Goal: Task Accomplishment & Management: Use online tool/utility

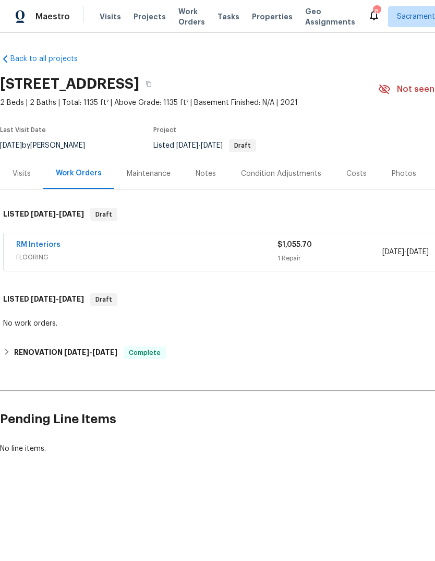
click at [31, 247] on link "RM Interiors" at bounding box center [38, 244] width 44 height 7
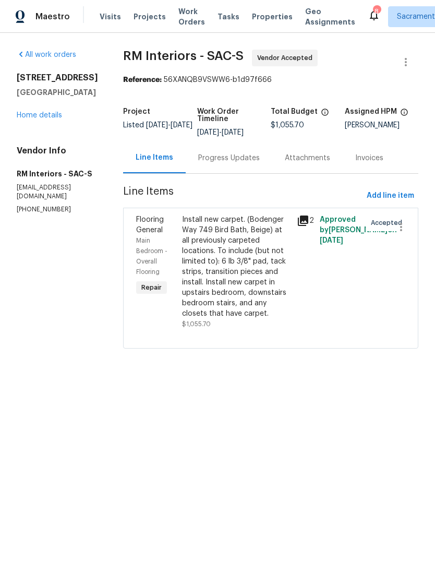
click at [249, 158] on div "Progress Updates" at bounding box center [229, 158] width 62 height 10
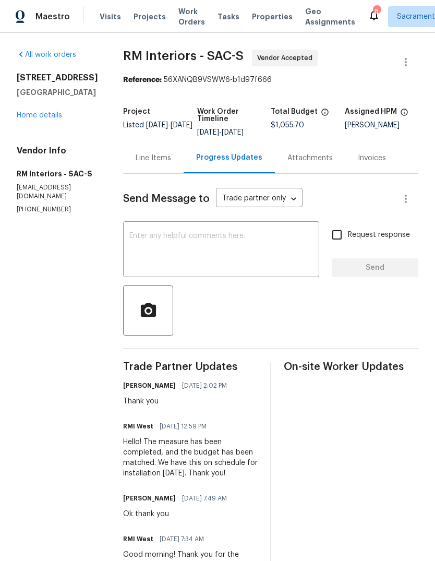
click at [174, 238] on textarea at bounding box center [221, 250] width 184 height 36
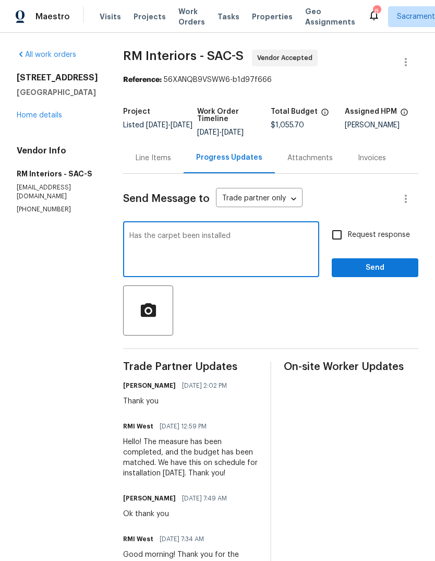
type textarea "Has the carpet been installed"
click at [339, 237] on input "Request response" at bounding box center [337, 235] width 22 height 22
checkbox input "true"
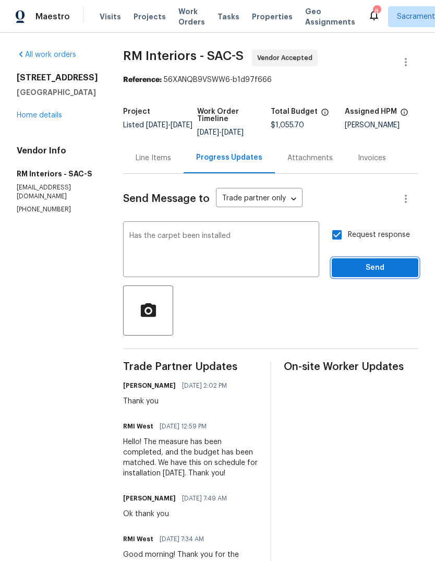
click at [374, 269] on span "Send" at bounding box center [375, 267] width 70 height 13
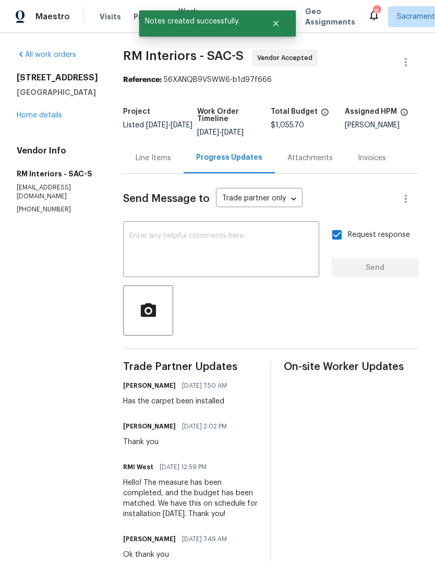
click at [368, 10] on icon at bounding box center [374, 15] width 13 height 13
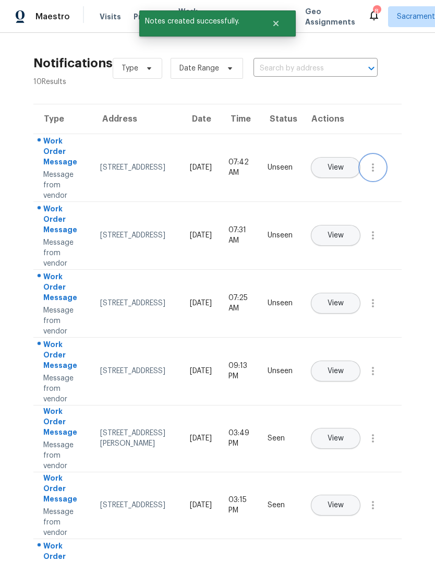
click at [373, 172] on icon "button" at bounding box center [373, 167] width 2 height 8
click at [355, 180] on link "Mark Seen" at bounding box center [313, 180] width 89 height 16
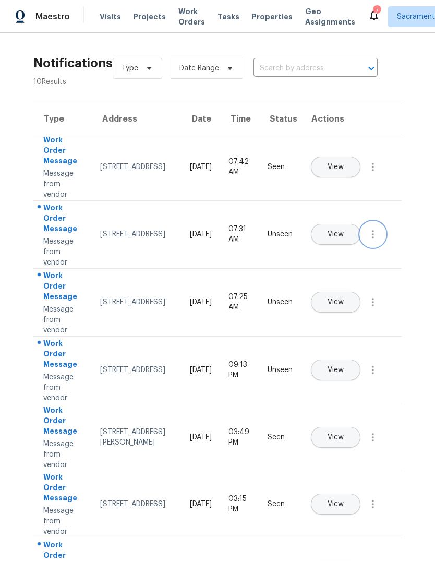
click at [375, 240] on icon "button" at bounding box center [373, 234] width 13 height 13
click at [353, 245] on div "Mark Seen" at bounding box center [313, 246] width 81 height 10
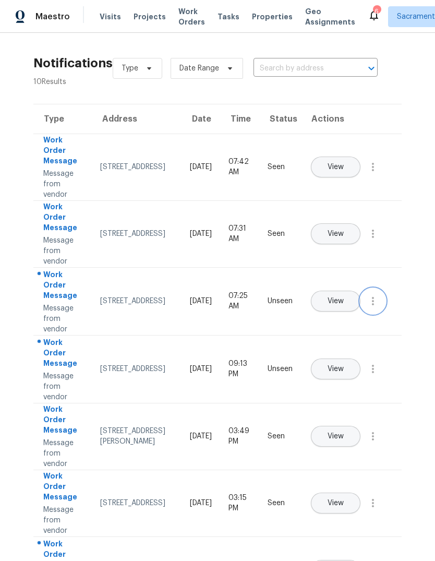
click at [374, 307] on icon "button" at bounding box center [373, 301] width 13 height 13
click at [351, 308] on div "Mark Seen" at bounding box center [313, 313] width 81 height 10
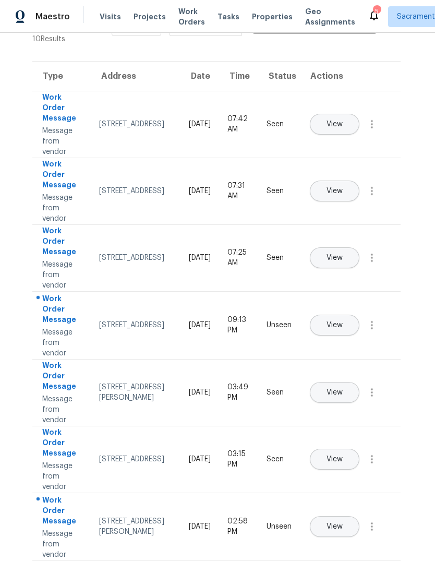
scroll to position [50, 1]
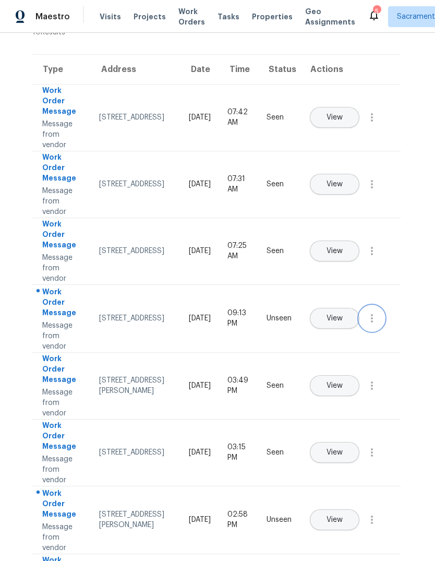
click at [370, 331] on button "button" at bounding box center [371, 318] width 25 height 25
click at [350, 332] on div "Mark Seen" at bounding box center [312, 330] width 81 height 10
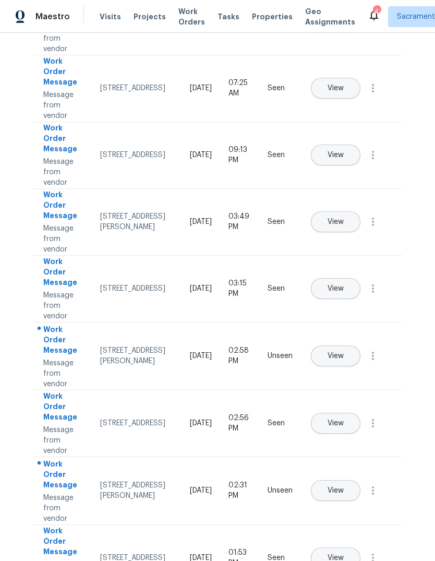
scroll to position [212, 0]
click at [376, 360] on icon "button" at bounding box center [373, 355] width 13 height 13
click at [340, 371] on div "Mark Seen" at bounding box center [313, 368] width 81 height 10
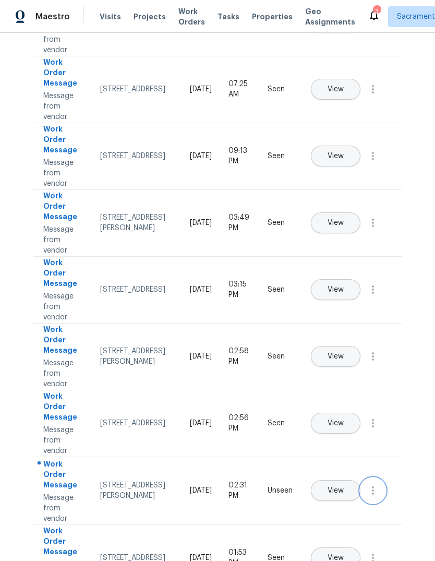
click at [375, 492] on button "button" at bounding box center [372, 490] width 25 height 25
click at [357, 500] on link "Mark Seen" at bounding box center [313, 503] width 89 height 16
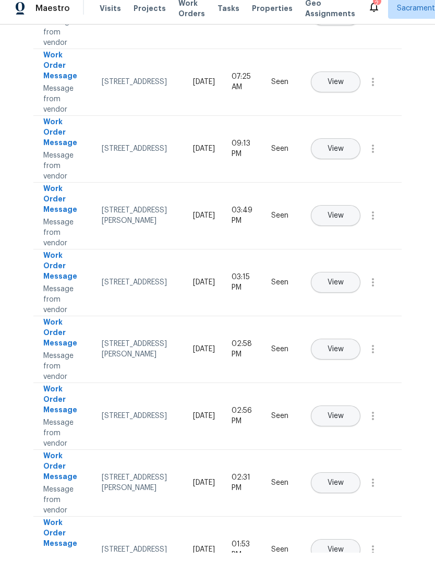
scroll to position [0, 0]
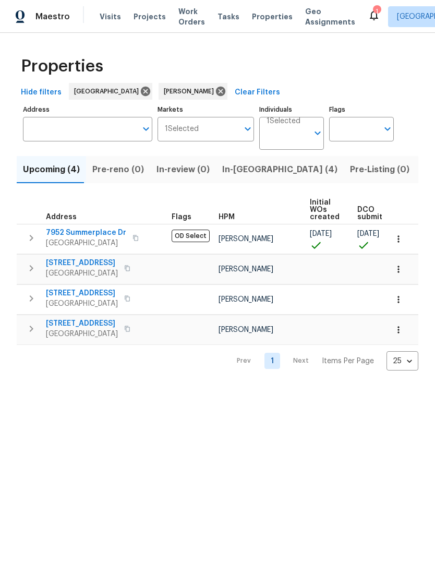
click at [247, 167] on span "In-[GEOGRAPHIC_DATA] (4)" at bounding box center [279, 169] width 115 height 15
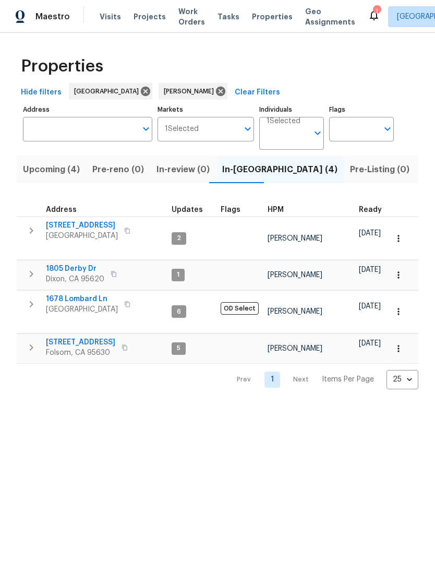
click at [27, 267] on icon "button" at bounding box center [31, 273] width 13 height 13
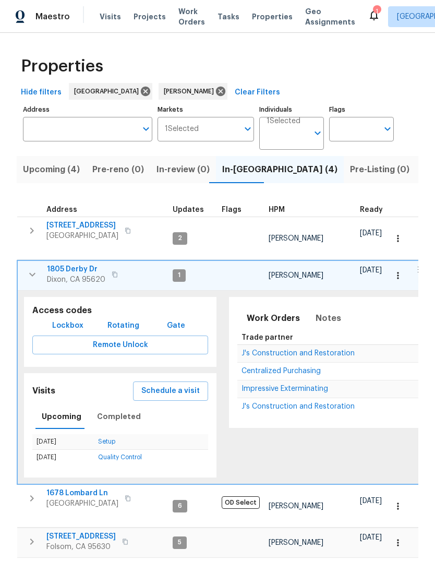
click at [178, 384] on span "Schedule a visit" at bounding box center [170, 390] width 58 height 13
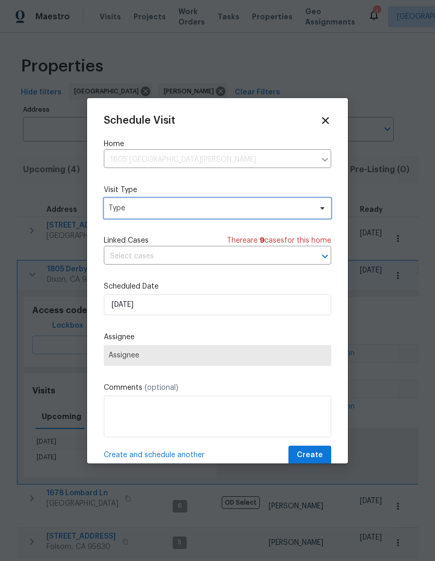
click at [230, 213] on span "Type" at bounding box center [209, 208] width 203 height 10
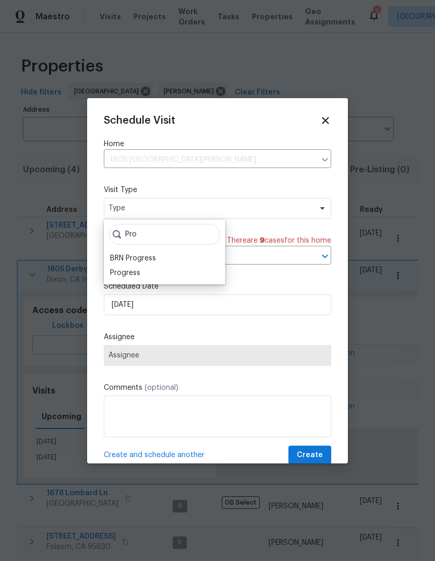
type input "Pro"
click at [149, 274] on div "Progress" at bounding box center [164, 272] width 115 height 15
click at [114, 277] on div "Progress" at bounding box center [125, 272] width 30 height 10
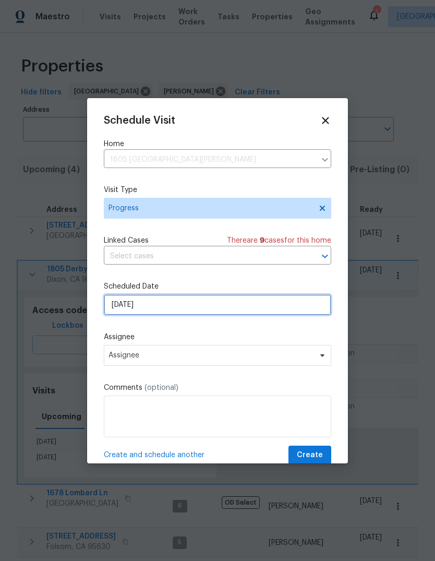
click at [253, 308] on input "8/20/2025" at bounding box center [217, 304] width 227 height 21
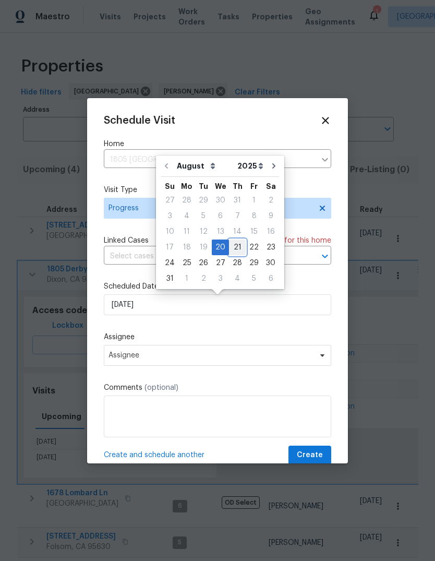
click at [233, 253] on div "21" at bounding box center [237, 247] width 17 height 15
type input "8/21/2025"
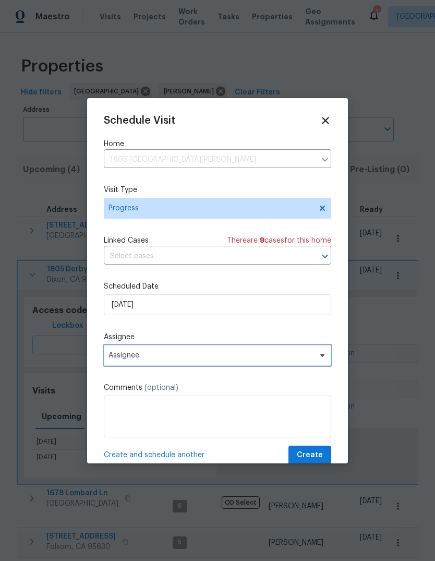
click at [311, 359] on span "Assignee" at bounding box center [210, 355] width 204 height 8
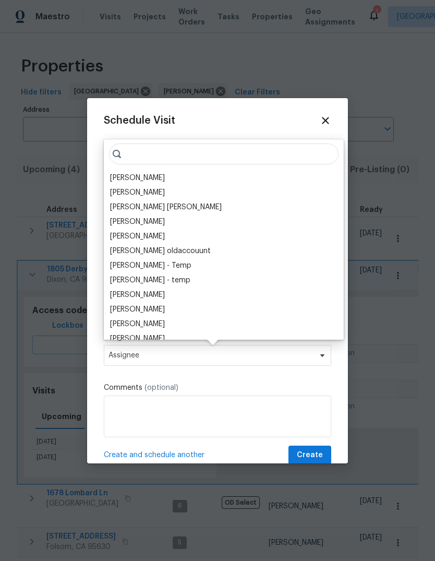
click at [165, 174] on div "[PERSON_NAME]" at bounding box center [137, 178] width 55 height 10
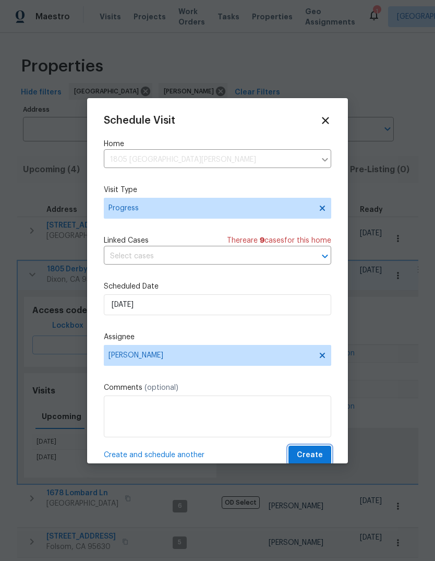
click at [316, 461] on span "Create" at bounding box center [310, 454] width 26 height 13
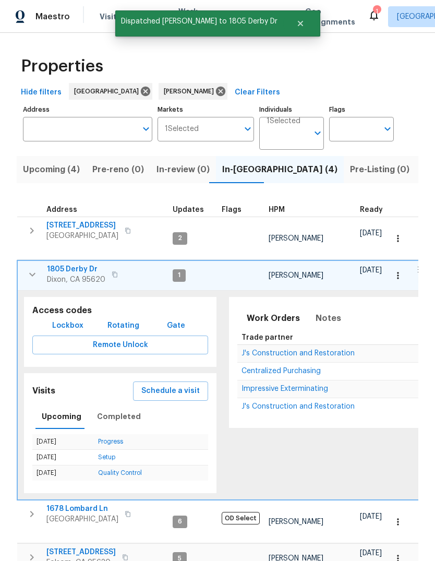
click at [25, 266] on button "button" at bounding box center [32, 274] width 21 height 21
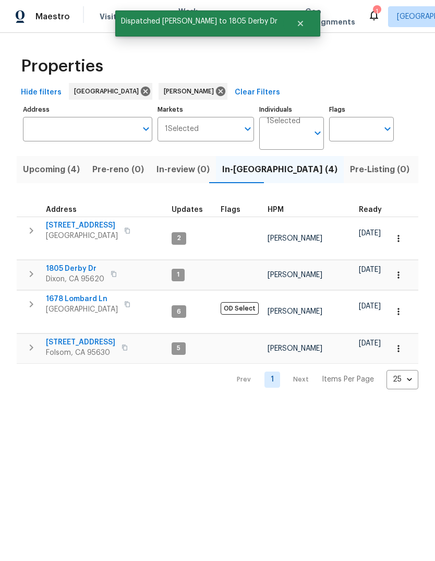
click at [422, 171] on span "Listed (15)" at bounding box center [443, 169] width 43 height 15
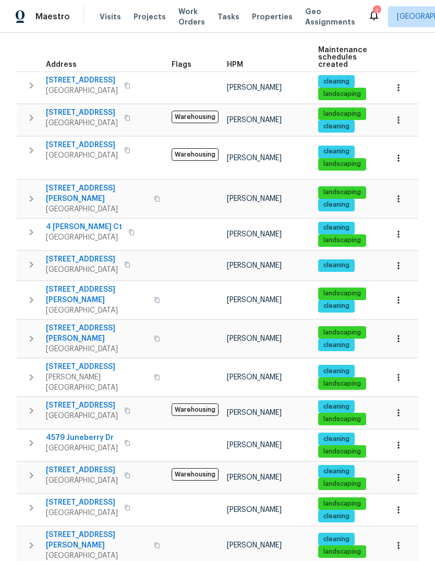
scroll to position [152, 0]
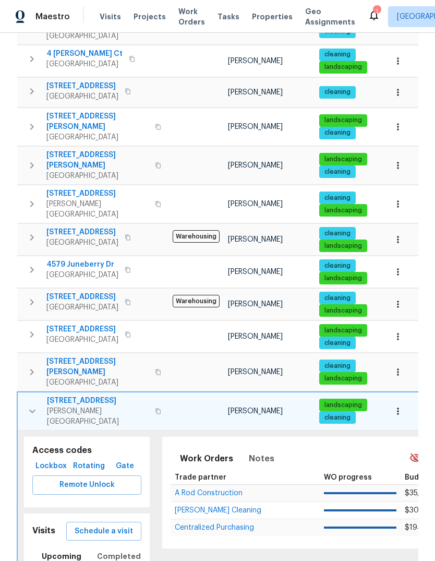
scroll to position [324, 0]
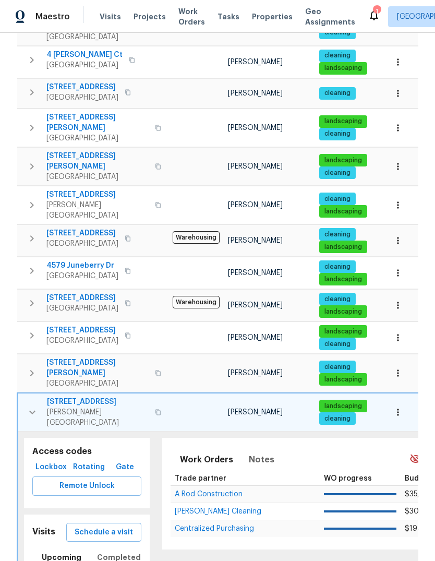
click at [80, 526] on span "Schedule a visit" at bounding box center [104, 532] width 58 height 13
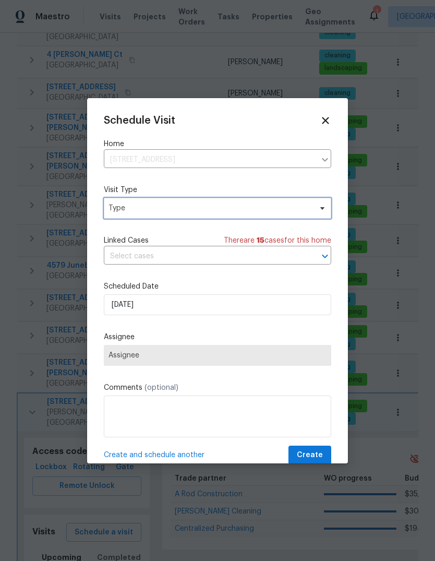
click at [254, 214] on span "Type" at bounding box center [217, 208] width 227 height 21
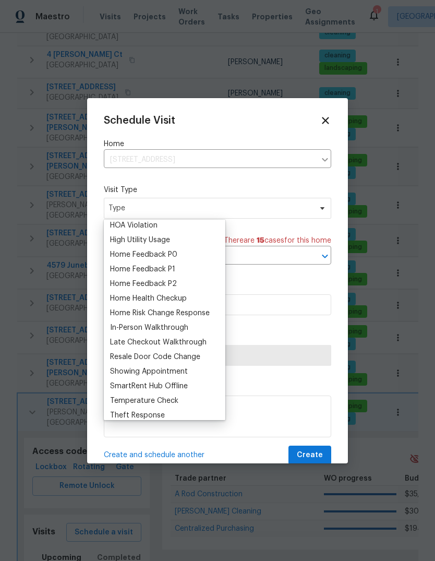
scroll to position [81, 0]
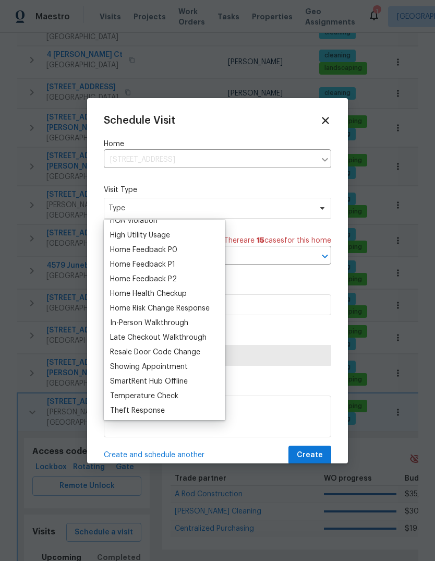
type input "H"
click at [193, 294] on div "Home Health Checkup" at bounding box center [164, 293] width 115 height 15
click at [114, 295] on div "Home Health Checkup" at bounding box center [148, 293] width 77 height 10
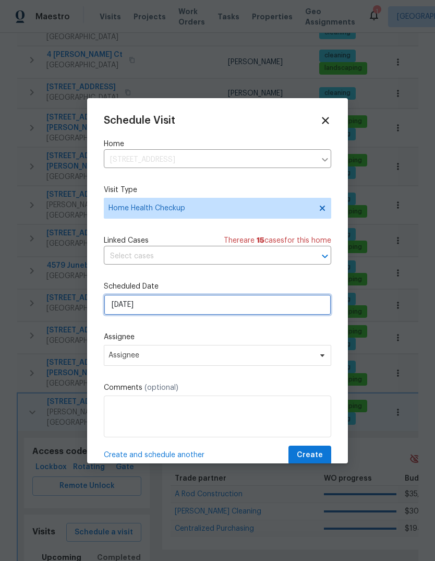
click at [315, 309] on input "8/20/2025" at bounding box center [217, 304] width 227 height 21
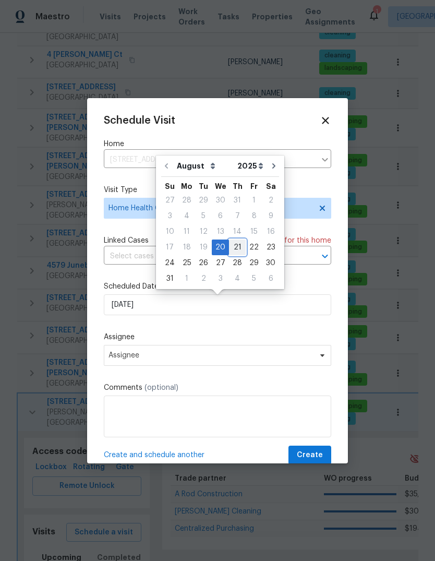
click at [229, 246] on div "21" at bounding box center [237, 247] width 17 height 15
type input "8/21/2025"
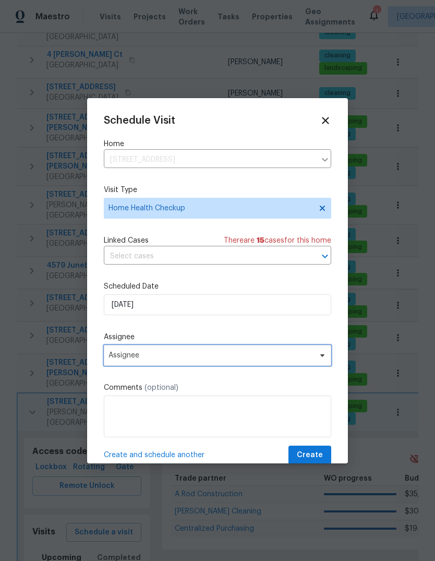
click at [307, 359] on span "Assignee" at bounding box center [210, 355] width 204 height 8
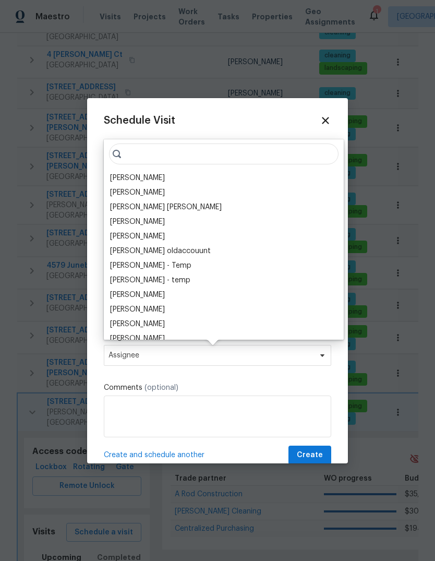
click at [182, 176] on div "[PERSON_NAME]" at bounding box center [224, 178] width 234 height 15
click at [117, 178] on div "[PERSON_NAME]" at bounding box center [137, 178] width 55 height 10
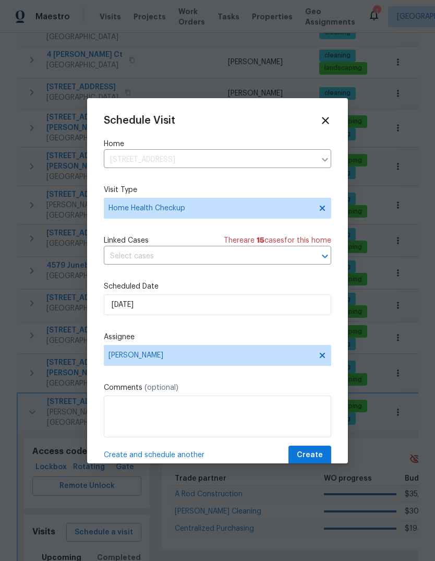
click at [319, 454] on span "Create" at bounding box center [310, 454] width 26 height 13
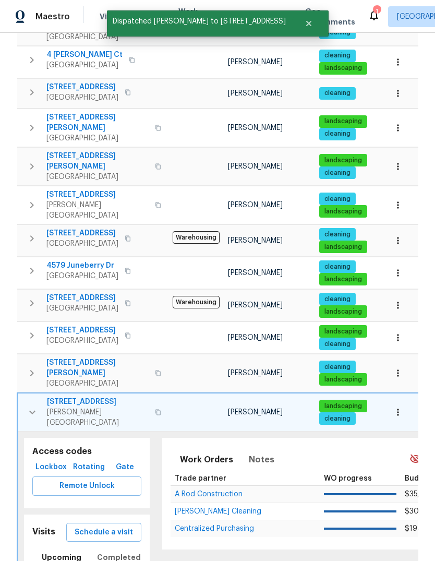
click at [26, 406] on icon "button" at bounding box center [32, 412] width 13 height 13
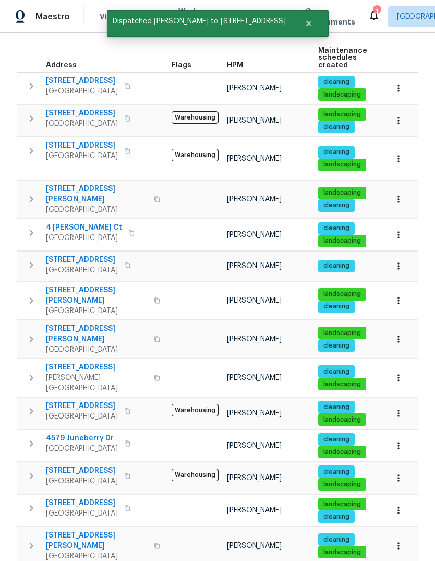
scroll to position [39, 0]
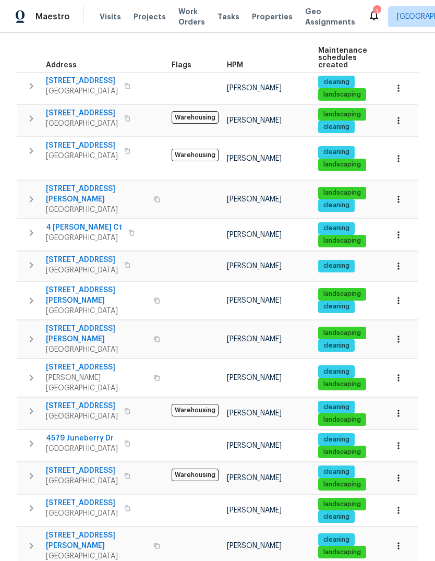
click at [29, 371] on icon "button" at bounding box center [31, 377] width 13 height 13
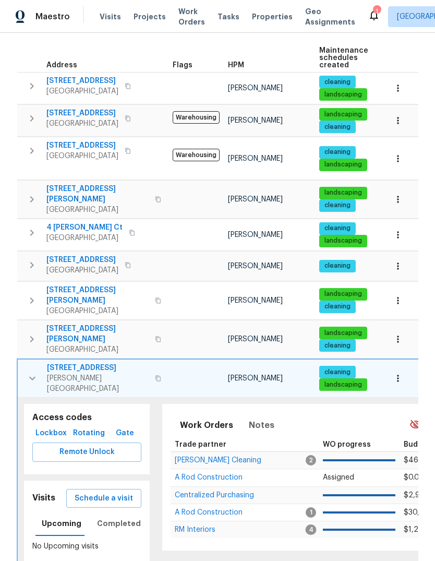
click at [80, 492] on span "Schedule a visit" at bounding box center [104, 498] width 58 height 13
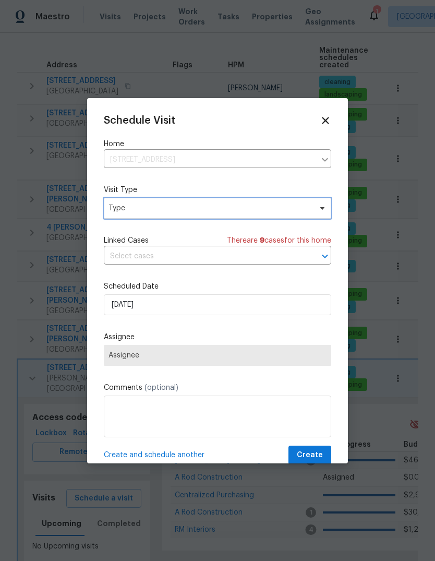
click at [260, 213] on span "Type" at bounding box center [209, 208] width 203 height 10
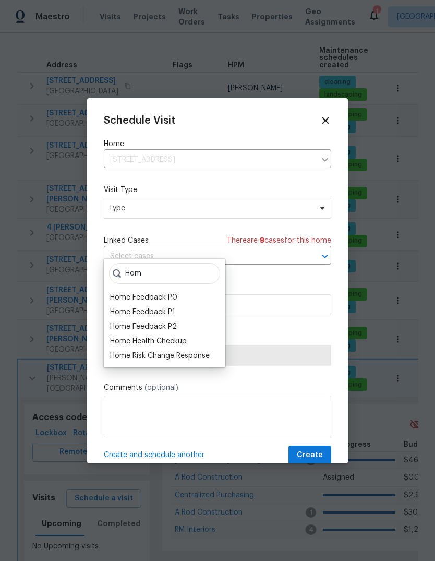
type input "Hom"
click at [179, 336] on div "Home Health Checkup" at bounding box center [148, 341] width 77 height 10
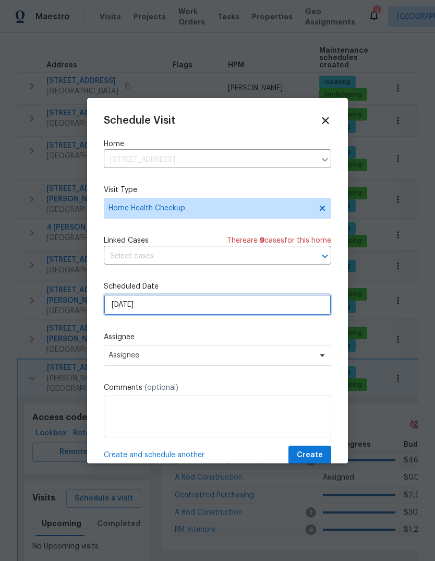
click at [298, 313] on input "8/20/2025" at bounding box center [217, 304] width 227 height 21
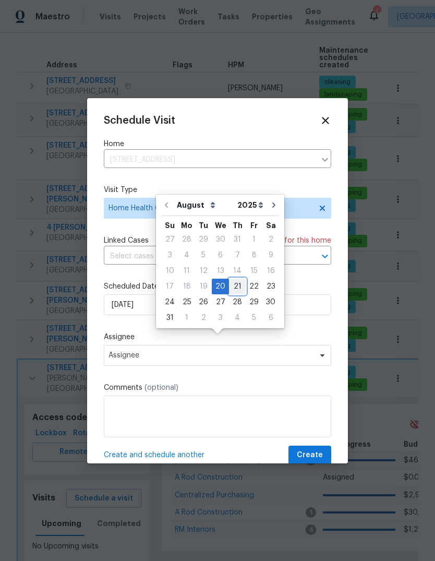
click at [234, 279] on div "21" at bounding box center [237, 286] width 17 height 15
type input "8/21/2025"
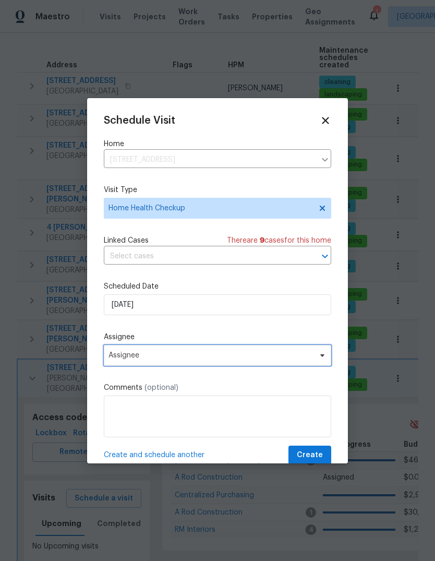
click at [301, 362] on span "Assignee" at bounding box center [217, 355] width 227 height 21
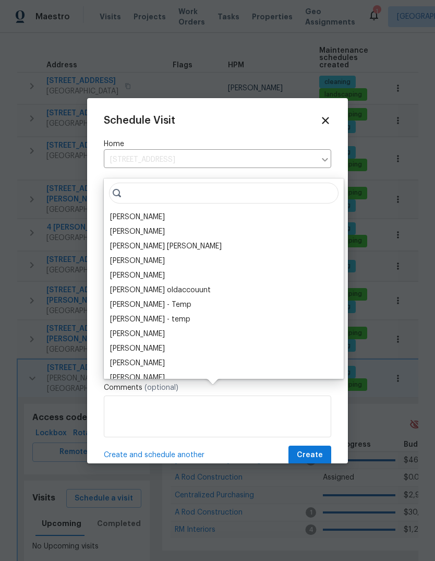
click at [165, 212] on div "[PERSON_NAME]" at bounding box center [137, 217] width 55 height 10
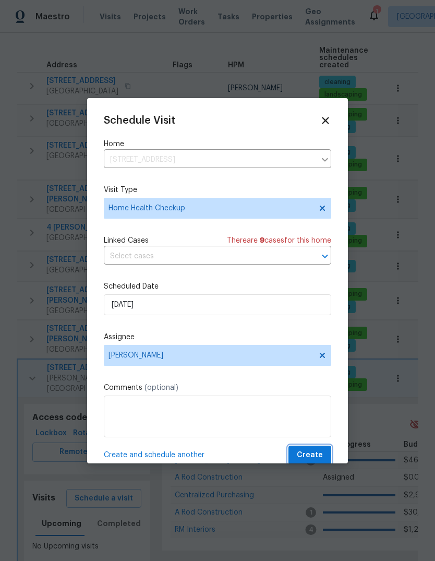
click at [322, 458] on span "Create" at bounding box center [310, 454] width 26 height 13
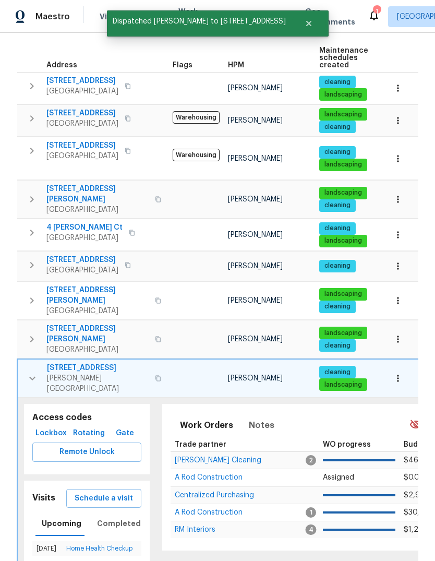
click at [29, 372] on icon "button" at bounding box center [32, 378] width 13 height 13
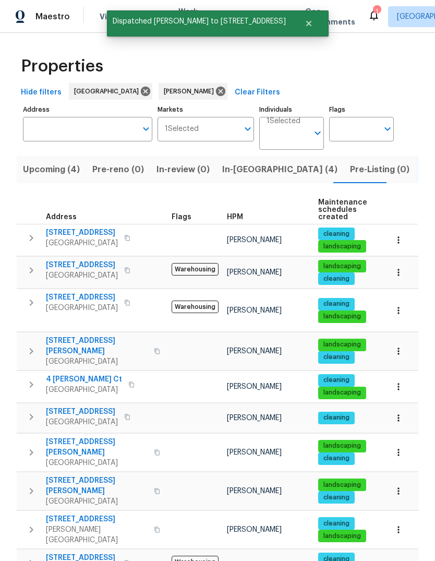
scroll to position [0, 0]
